Goal: Transaction & Acquisition: Book appointment/travel/reservation

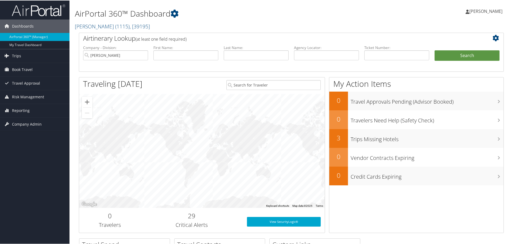
click at [31, 68] on span "Book Travel" at bounding box center [22, 68] width 21 height 13
click at [29, 97] on link "Book/Manage Online Trips" at bounding box center [35, 96] width 70 height 8
